Goal: Navigation & Orientation: Find specific page/section

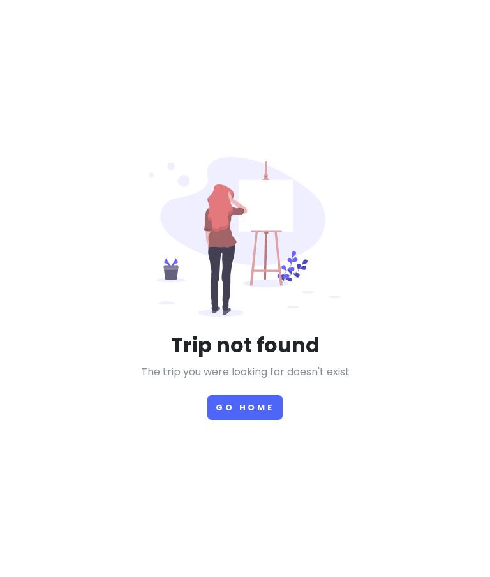
click at [256, 420] on button "Go Home" at bounding box center [244, 407] width 75 height 25
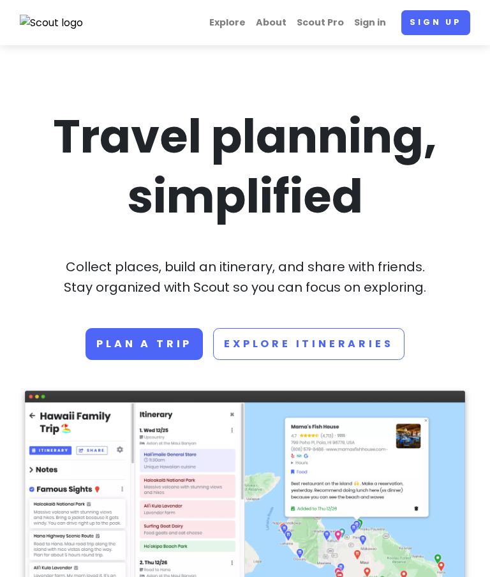
click at [374, 22] on link "Sign in" at bounding box center [370, 22] width 42 height 25
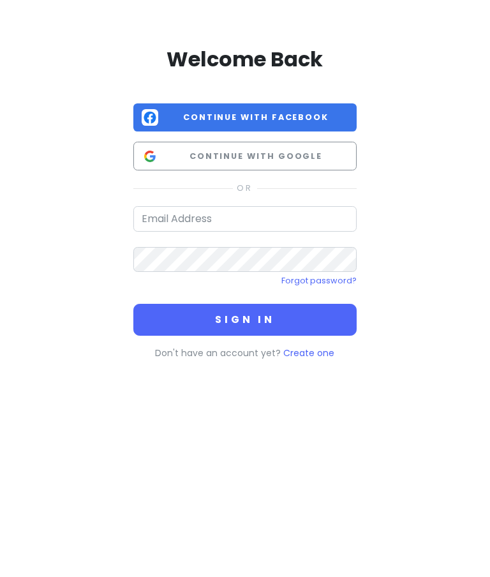
click at [319, 156] on span "Continue with Google" at bounding box center [255, 156] width 185 height 13
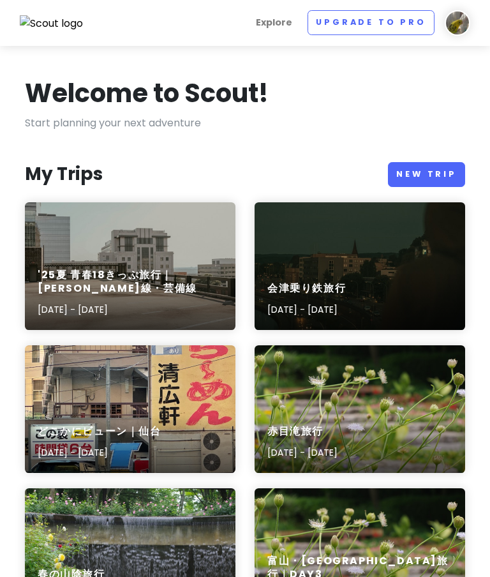
click at [170, 283] on h6 "'25夏 青春18きっぷ旅行｜[PERSON_NAME]線・芸備線" at bounding box center [130, 282] width 185 height 27
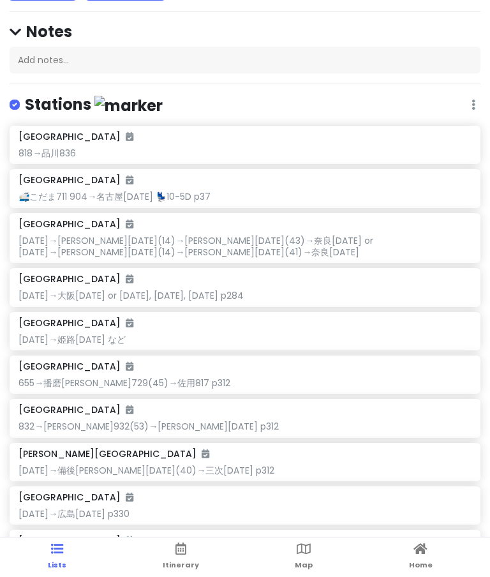
scroll to position [137, 0]
